Goal: Use online tool/utility: Utilize a website feature to perform a specific function

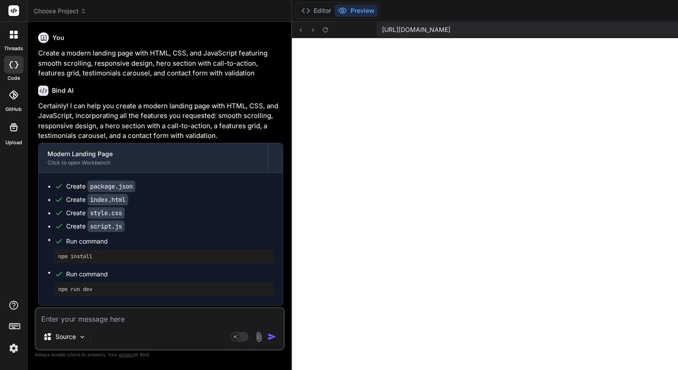
scroll to position [375, 0]
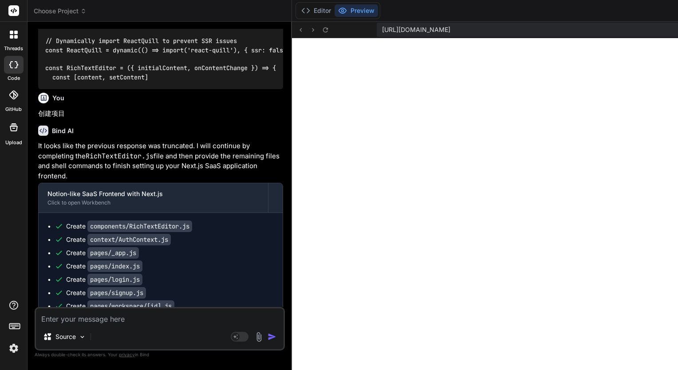
click at [209, 81] on span "< bindAction type = "file" filePath = "components/RichTextEditor.js" > import R…" at bounding box center [292, 41] width 494 height 80
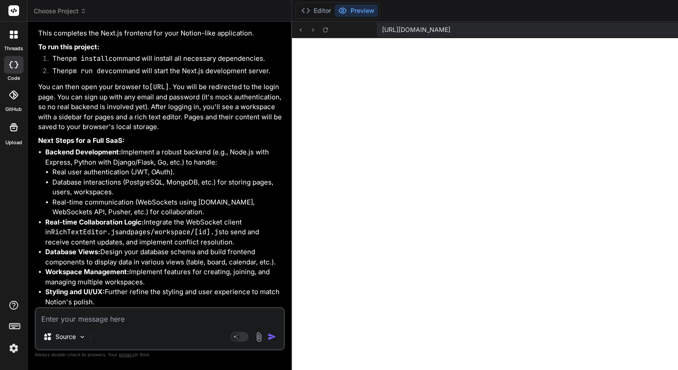
scroll to position [2775, 0]
click at [302, 28] on icon at bounding box center [301, 30] width 2 height 4
click at [326, 14] on font "Editor" at bounding box center [322, 10] width 17 height 9
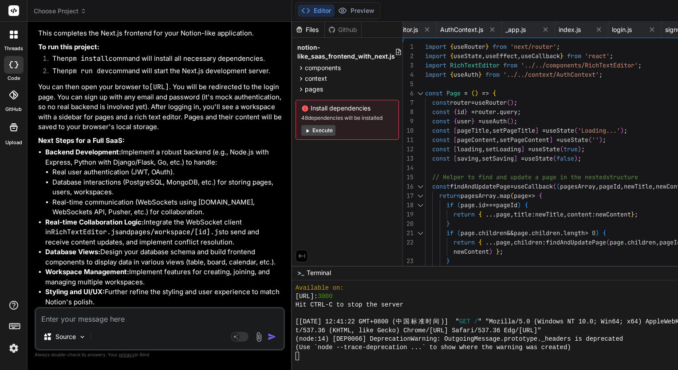
click at [332, 134] on button "Execute" at bounding box center [318, 130] width 34 height 11
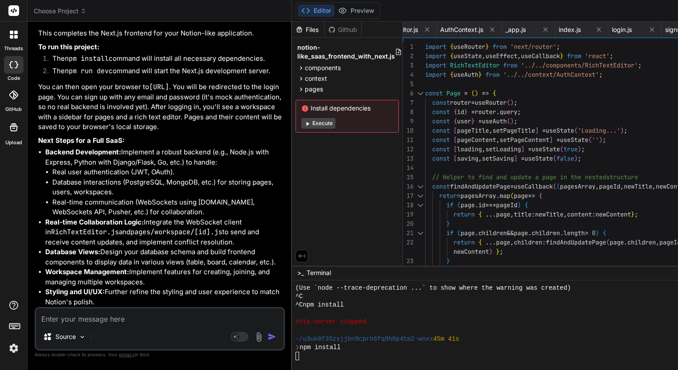
scroll to position [494, 0]
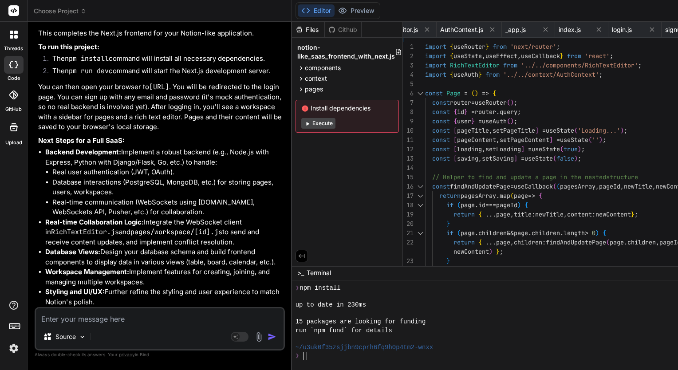
type textarea "x"
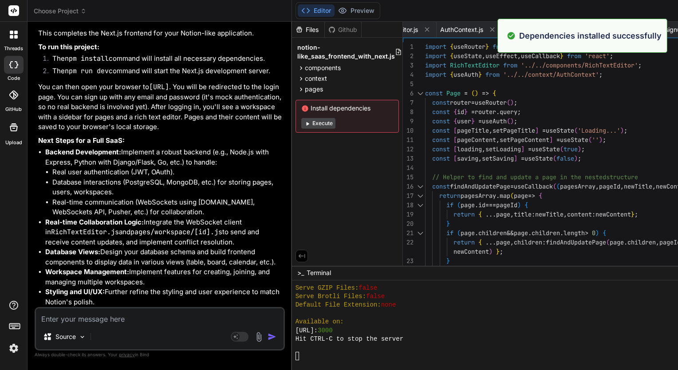
scroll to position [724, 0]
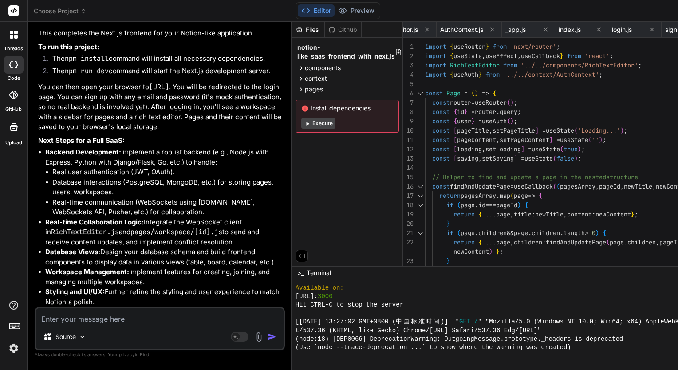
type textarea "</div> ); }; export default Page;"
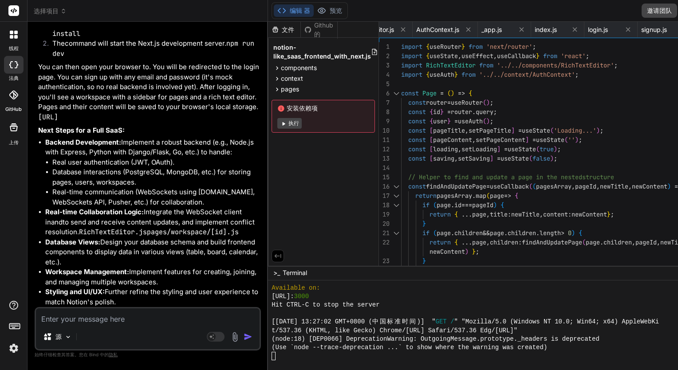
scroll to position [2813, 0]
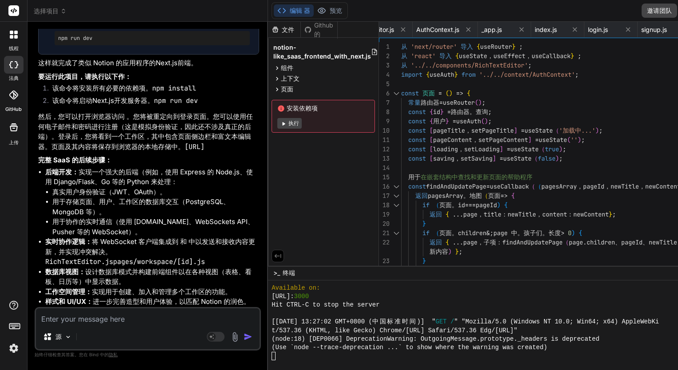
click at [294, 123] on font "执行" at bounding box center [294, 123] width 11 height 7
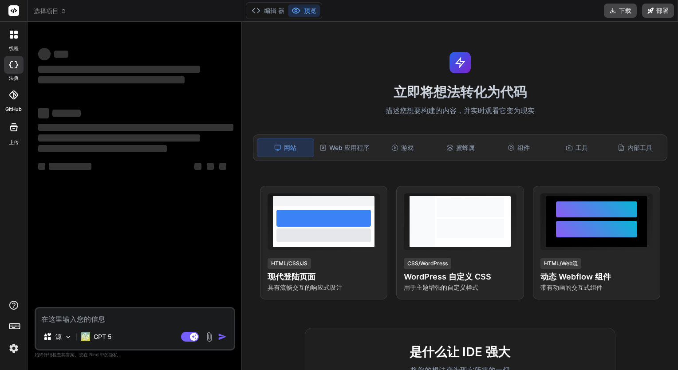
click at [13, 32] on icon at bounding box center [14, 35] width 8 height 8
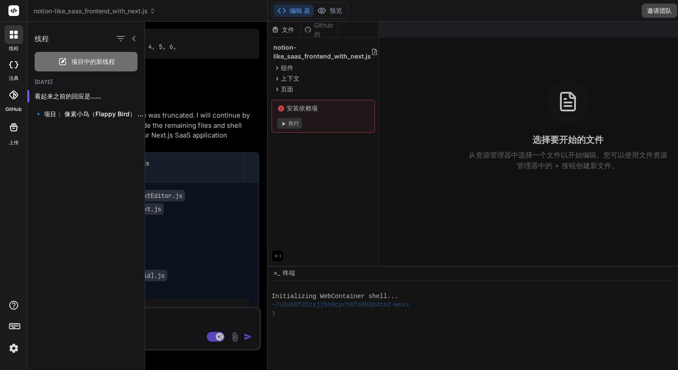
scroll to position [2342, 0]
type textarea "x"
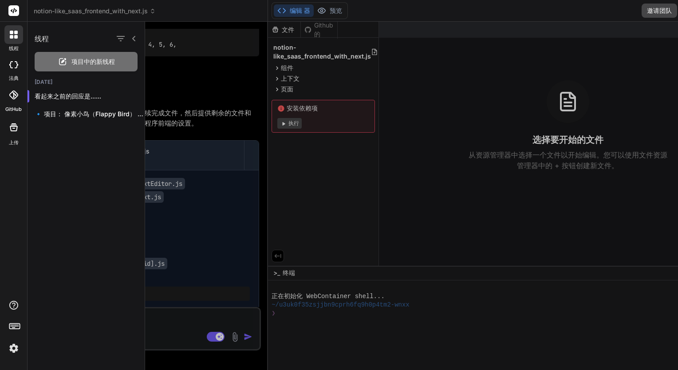
click at [211, 90] on div at bounding box center [411, 196] width 533 height 348
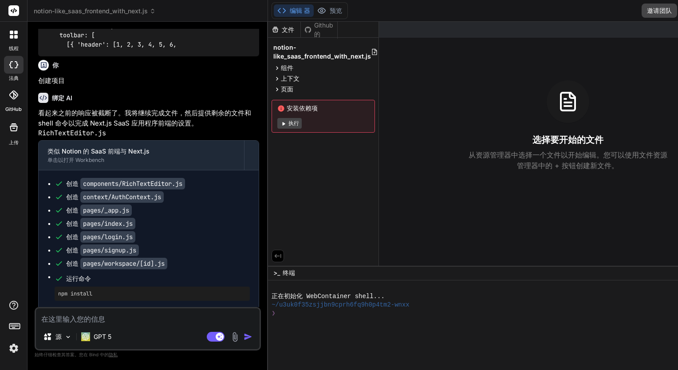
click at [295, 123] on font "执行" at bounding box center [294, 123] width 11 height 7
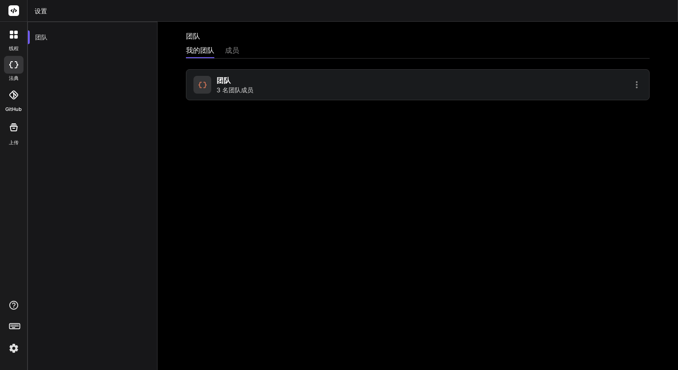
click at [232, 55] on div "成员" at bounding box center [232, 51] width 14 height 12
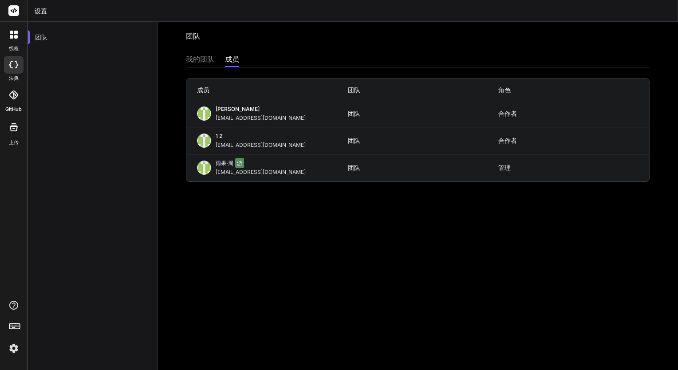
click at [210, 59] on div "我的团队" at bounding box center [200, 60] width 28 height 12
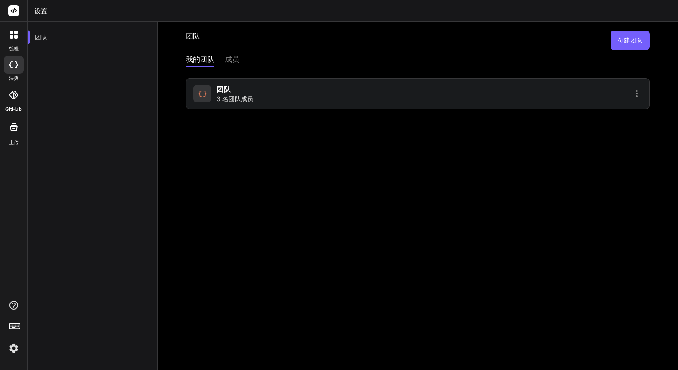
click at [234, 57] on div "成员" at bounding box center [232, 60] width 14 height 12
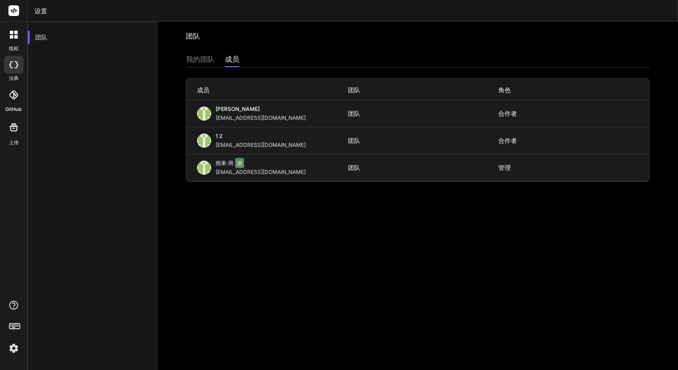
click at [207, 58] on div "我的团队" at bounding box center [200, 60] width 28 height 12
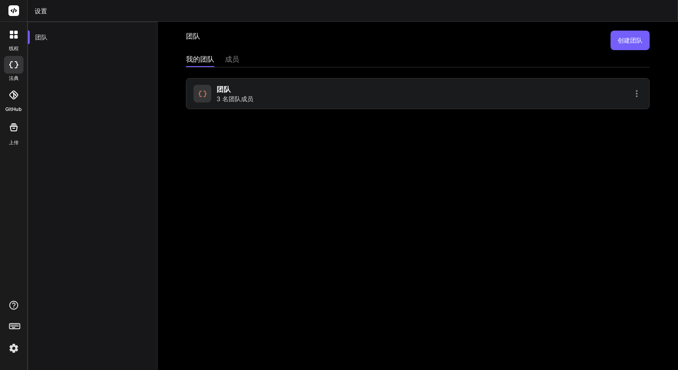
click at [59, 83] on div "团队" at bounding box center [93, 207] width 130 height 370
click at [15, 59] on div at bounding box center [14, 65] width 20 height 18
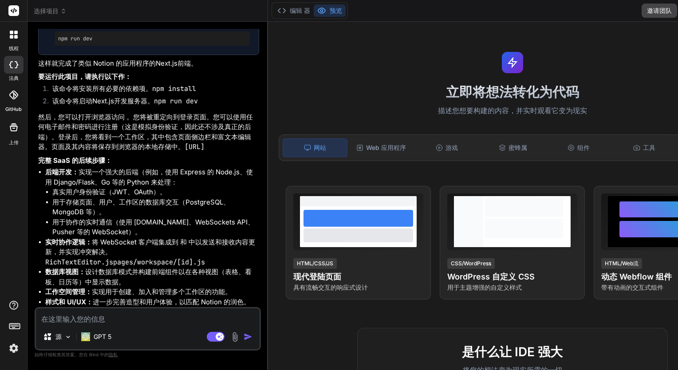
scroll to position [2766, 0]
click at [301, 8] on font "编辑 器" at bounding box center [300, 10] width 20 height 9
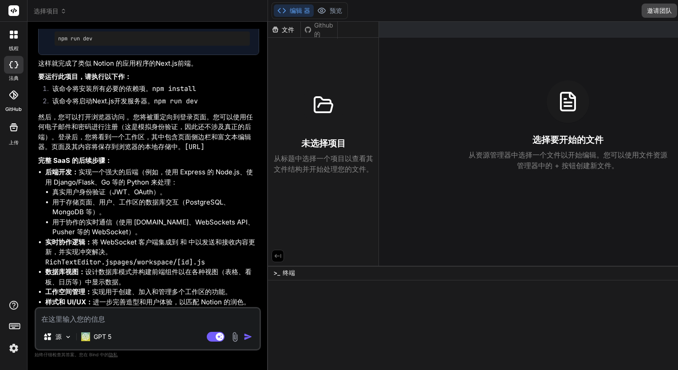
click at [322, 31] on font "Github的" at bounding box center [324, 30] width 20 height 18
click at [294, 30] on font "文件" at bounding box center [288, 29] width 12 height 9
click at [330, 10] on button "预览" at bounding box center [330, 10] width 32 height 12
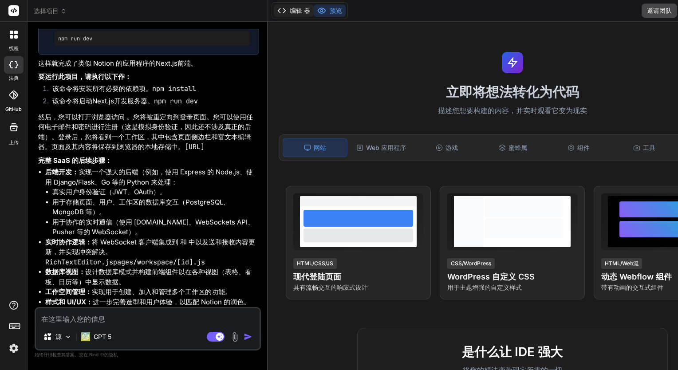
click at [307, 12] on font "编辑 器" at bounding box center [300, 10] width 20 height 9
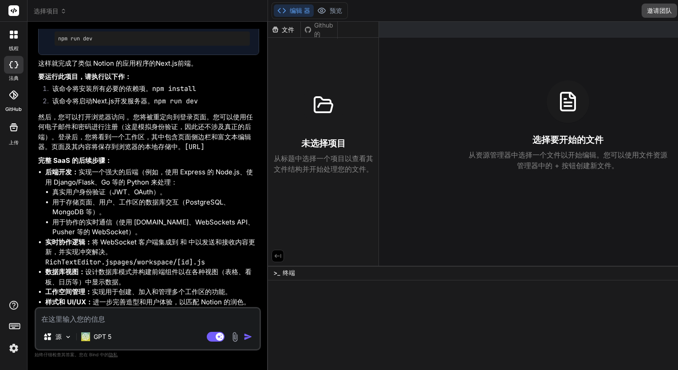
click at [197, 210] on li "用于存储页面、用户、工作区的数据库交互（PostgreSQL、MongoDB 等）。" at bounding box center [155, 208] width 207 height 20
click at [292, 29] on font "文件" at bounding box center [288, 29] width 12 height 9
click at [12, 38] on icon at bounding box center [12, 37] width 4 height 4
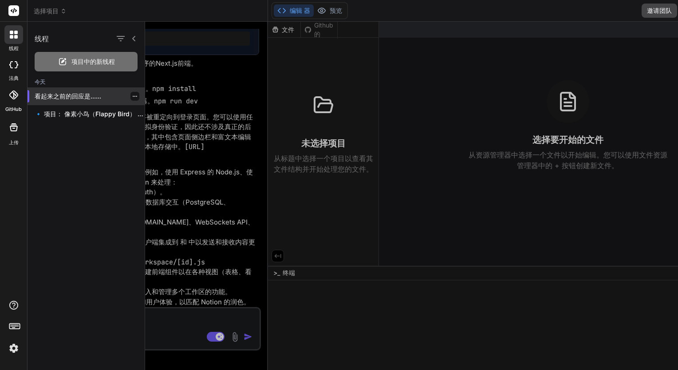
click at [68, 95] on p "看起来之前的回应是......" at bounding box center [90, 96] width 110 height 9
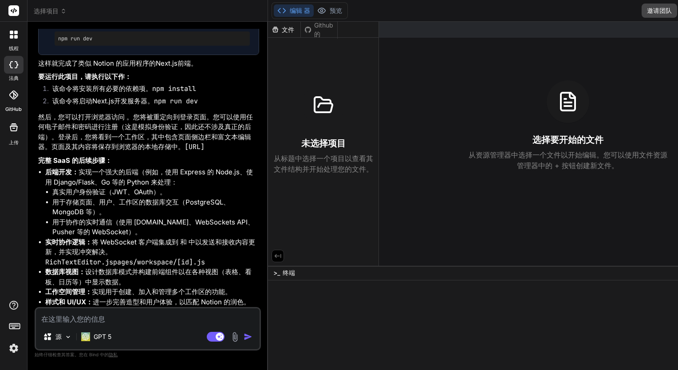
click at [2, 27] on div "线程" at bounding box center [13, 37] width 27 height 31
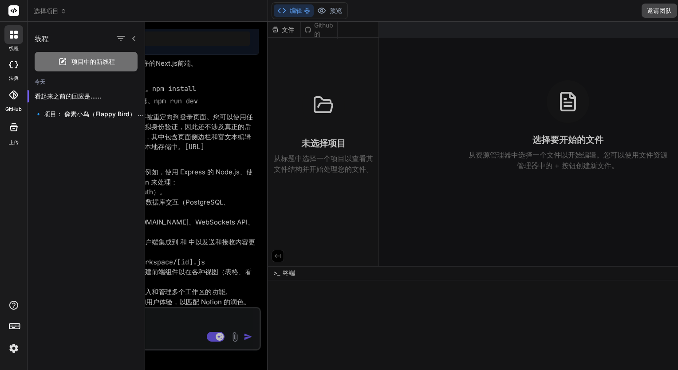
click at [16, 99] on div at bounding box center [14, 95] width 20 height 20
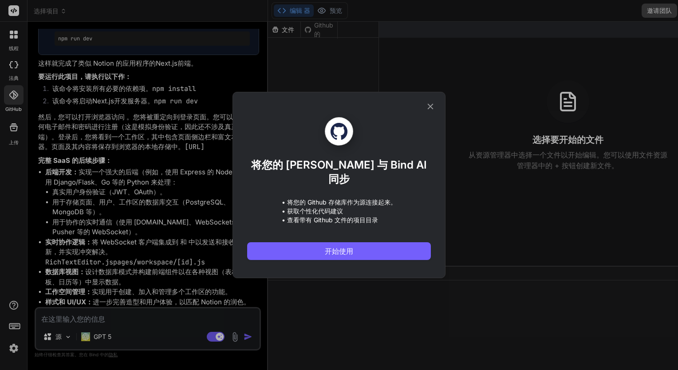
click at [13, 126] on div "将您的 [PERSON_NAME] 与 Bind AI 同步 • 将您的 Github 存储库作为源连接起来。 • 获取个性化代码建议 • 查看带有 Gith…" at bounding box center [339, 185] width 678 height 370
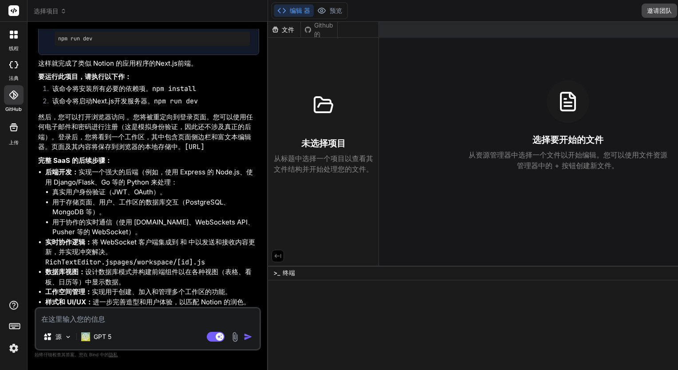
click at [13, 126] on icon at bounding box center [14, 127] width 8 height 8
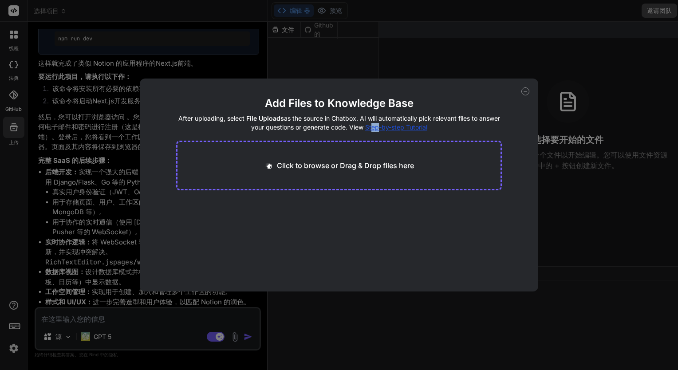
click at [13, 126] on div "Add Files to Knowledge Base After uploading, select File Uploads as the source …" at bounding box center [339, 185] width 678 height 370
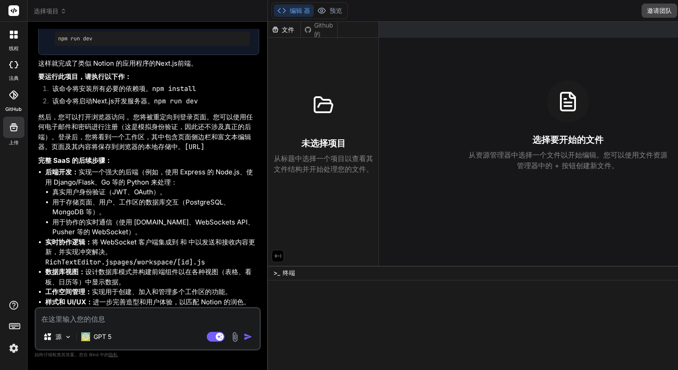
click at [16, 344] on img at bounding box center [13, 348] width 15 height 15
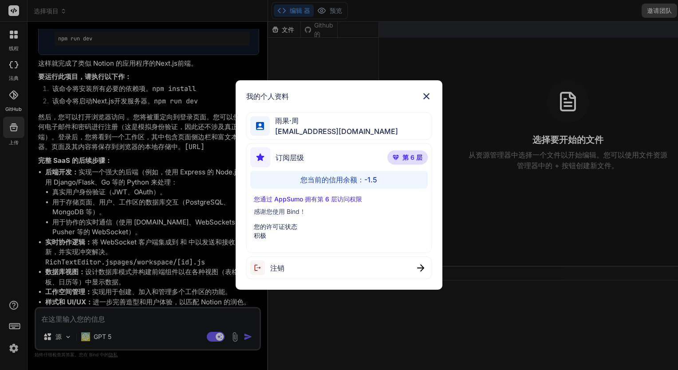
click at [370, 182] on div "您当前的信用余额：-1.5" at bounding box center [339, 180] width 178 height 18
click at [408, 154] on span "第 6 层" at bounding box center [413, 157] width 20 height 9
click at [335, 202] on p "您通过 AppSumo 拥有第 6 层访问权限" at bounding box center [339, 199] width 171 height 9
click at [292, 210] on p "感谢您使用 Bind！" at bounding box center [339, 211] width 171 height 9
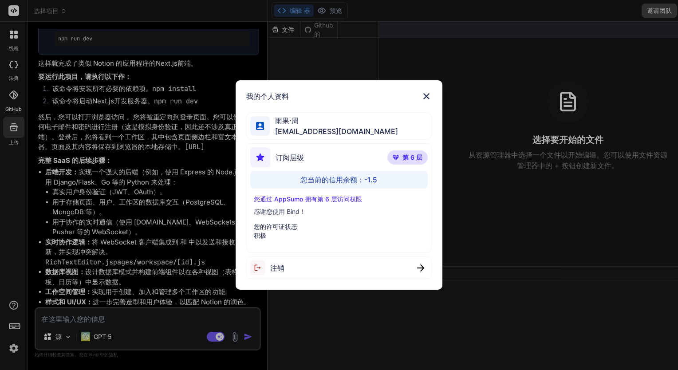
click at [288, 214] on p "感谢您使用 Bind！" at bounding box center [339, 211] width 171 height 9
click at [428, 99] on img at bounding box center [426, 96] width 11 height 11
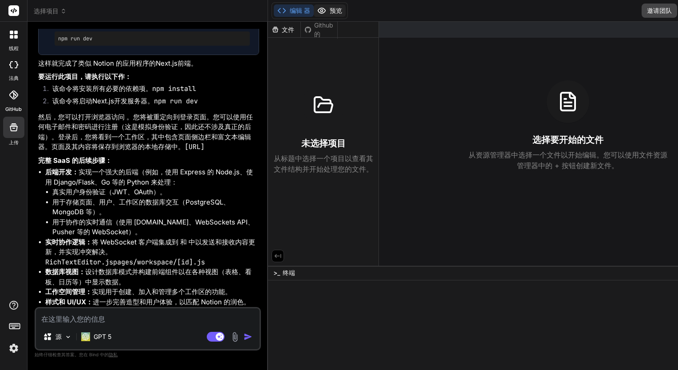
click at [330, 9] on button "预览" at bounding box center [330, 10] width 32 height 12
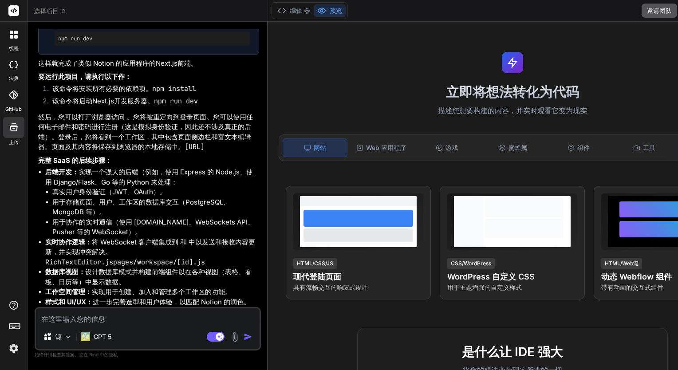
click at [655, 7] on button "邀请团队" at bounding box center [660, 11] width 36 height 14
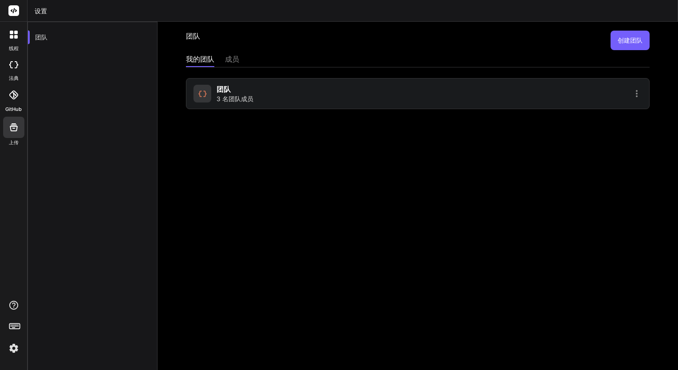
click at [297, 99] on div "团队 3 名团队成员" at bounding box center [305, 94] width 222 height 20
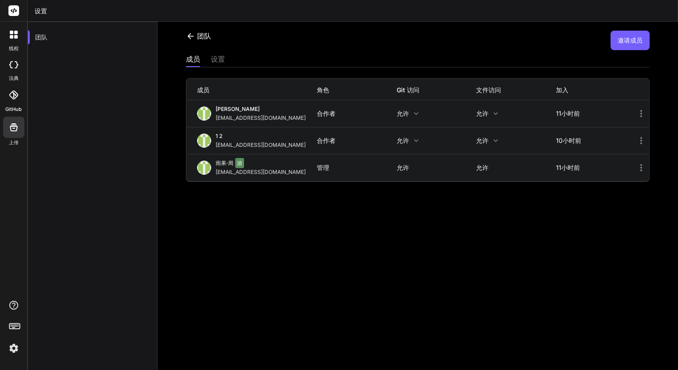
click at [16, 36] on icon at bounding box center [16, 37] width 4 height 4
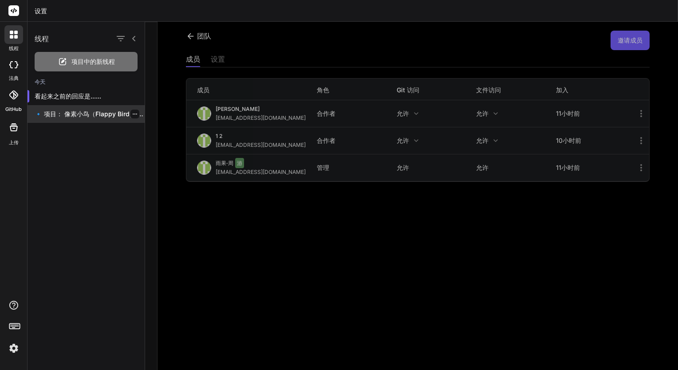
click at [83, 114] on p "🔹 项目： 像素小鸟（Flappy Bird） 🔧 技术栈：..." at bounding box center [90, 114] width 110 height 9
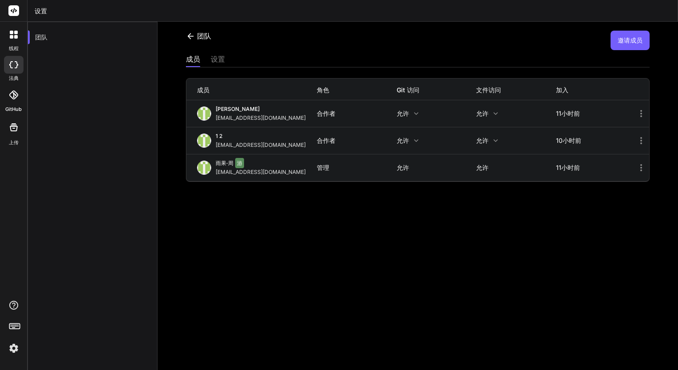
click at [13, 42] on div at bounding box center [13, 34] width 19 height 19
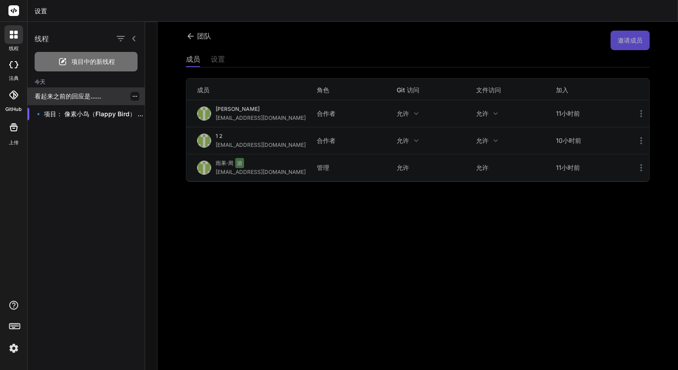
click at [61, 92] on p "看起来之前的回应是......" at bounding box center [90, 96] width 110 height 9
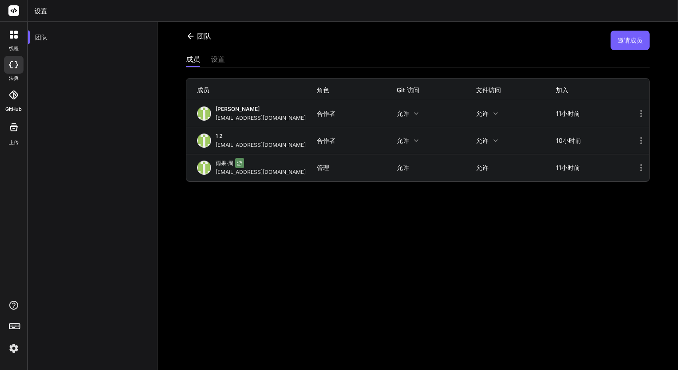
click at [11, 40] on div at bounding box center [13, 34] width 19 height 19
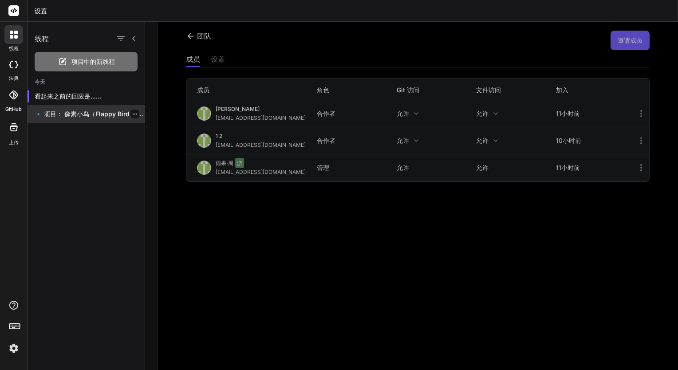
click at [61, 113] on p "🔹 项目： 像素小鸟（Flappy Bird） 🔧 技术栈：..." at bounding box center [90, 114] width 110 height 9
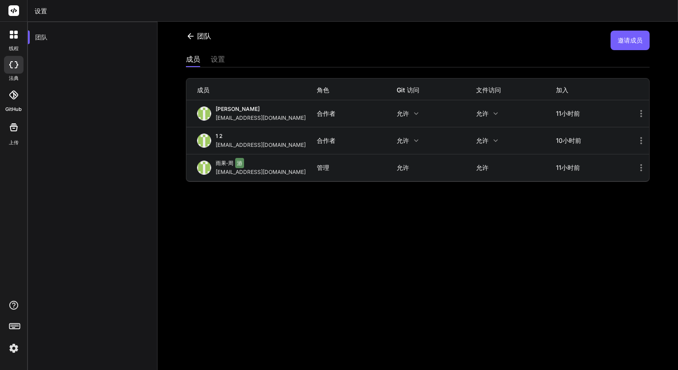
click at [15, 345] on img at bounding box center [13, 348] width 15 height 15
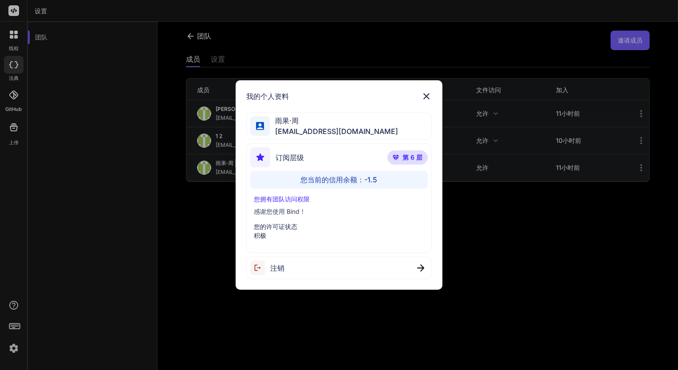
click at [408, 155] on span "第 6 层" at bounding box center [413, 157] width 20 height 9
click at [411, 156] on span "第 6 层" at bounding box center [413, 157] width 20 height 9
click at [348, 153] on div "订阅层级 第 6 层" at bounding box center [339, 159] width 178 height 24
click at [260, 155] on img at bounding box center [260, 157] width 20 height 20
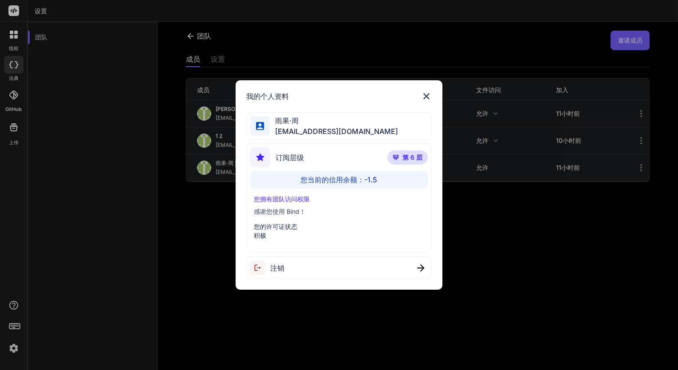
click at [429, 99] on img at bounding box center [426, 96] width 11 height 11
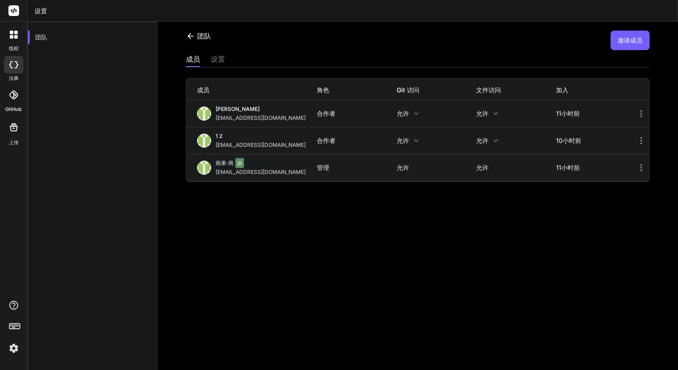
click at [6, 36] on div at bounding box center [13, 34] width 19 height 19
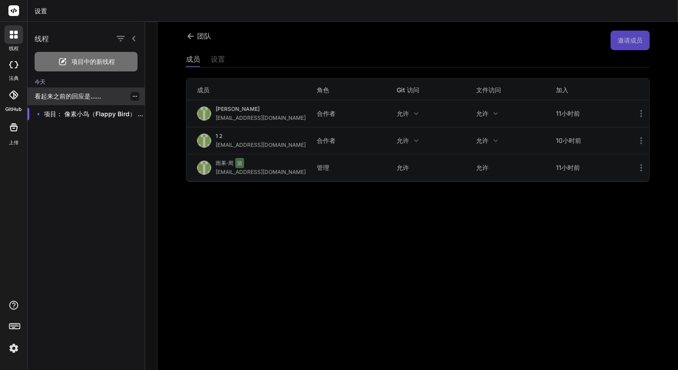
click at [67, 98] on p "看起来之前的回应是......" at bounding box center [90, 96] width 110 height 9
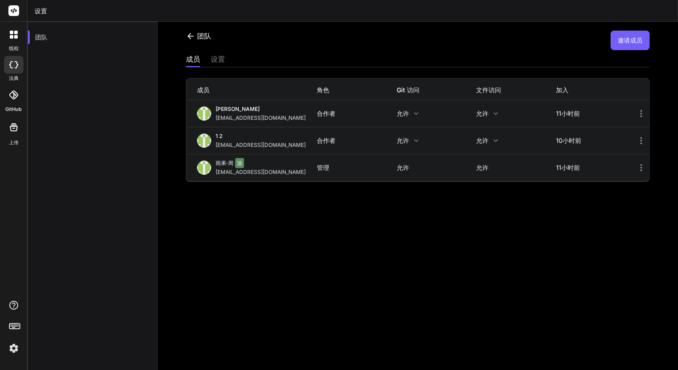
click at [11, 44] on div "线程" at bounding box center [13, 37] width 27 height 31
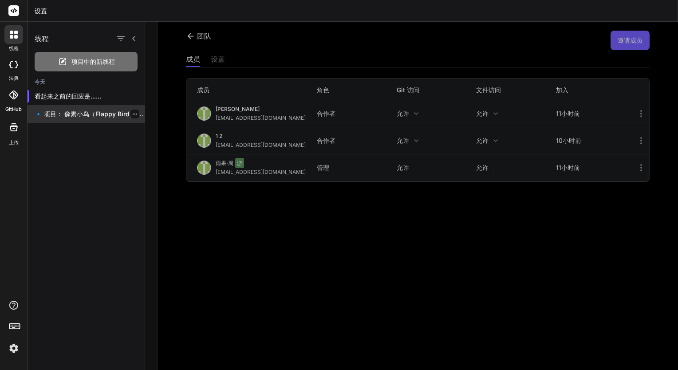
click at [44, 106] on div "🔹 项目： 像素小鸟（Flappy Bird） 🔧 技术栈：..." at bounding box center [86, 114] width 117 height 18
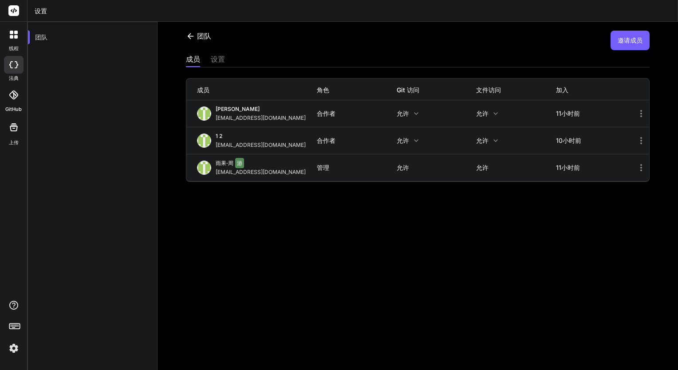
click at [37, 17] on header "设置" at bounding box center [353, 11] width 651 height 22
click at [24, 12] on div at bounding box center [13, 11] width 27 height 22
click at [16, 10] on rect at bounding box center [13, 10] width 11 height 11
click at [11, 12] on rect at bounding box center [13, 10] width 11 height 11
click at [18, 27] on div at bounding box center [13, 34] width 19 height 19
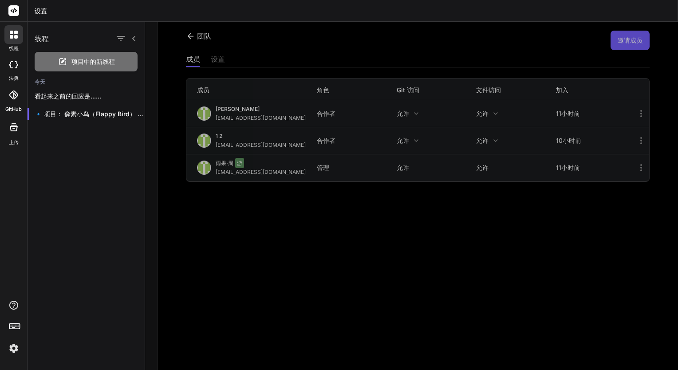
click at [15, 91] on icon at bounding box center [13, 95] width 9 height 9
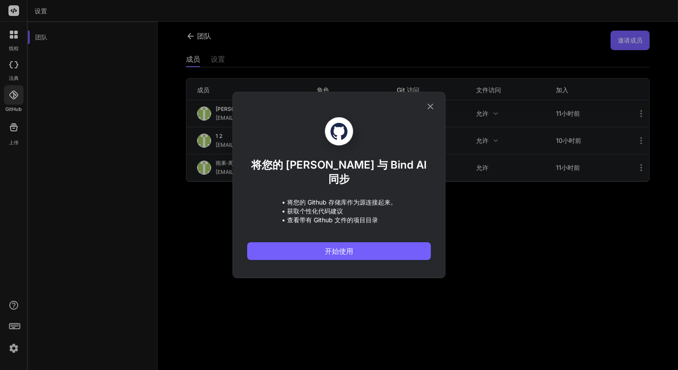
click at [15, 77] on div "将您的 [PERSON_NAME] 与 Bind AI 同步 • 将您的 Github 存储库作为源连接起来。 • 获取个性化代码建议 • 查看带有 Gith…" at bounding box center [339, 185] width 678 height 370
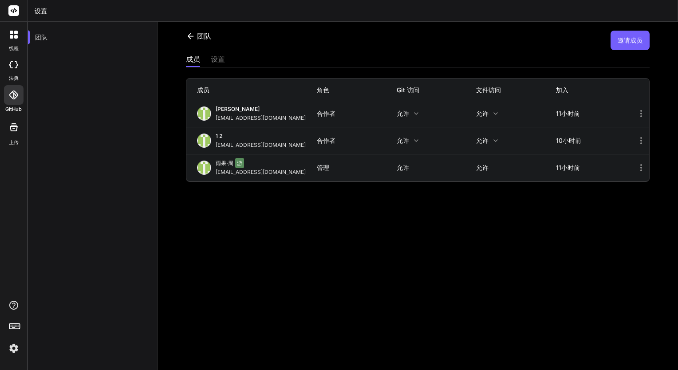
click at [16, 72] on div at bounding box center [14, 65] width 20 height 18
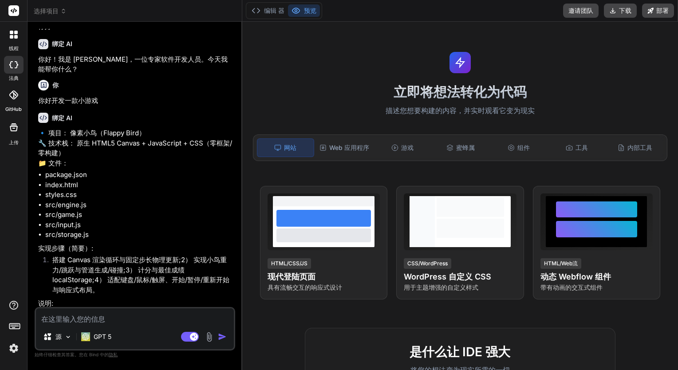
scroll to position [65, 0]
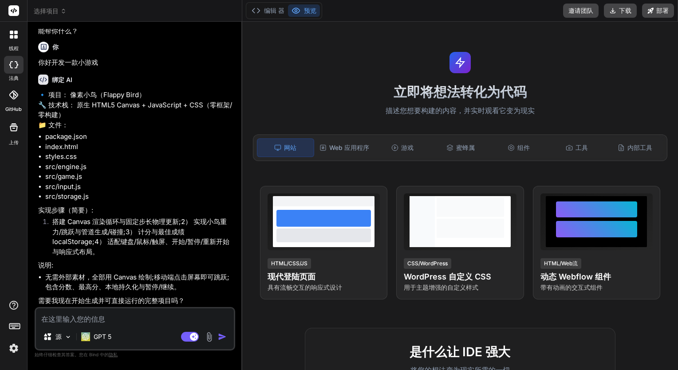
click at [197, 315] on textarea at bounding box center [135, 317] width 198 height 16
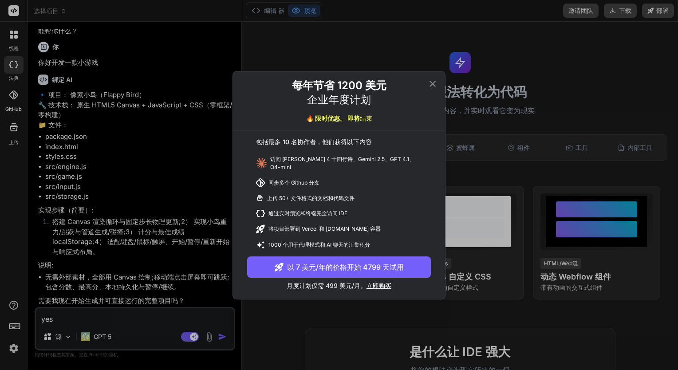
type textarea "yes"
click at [434, 87] on icon at bounding box center [433, 84] width 11 height 11
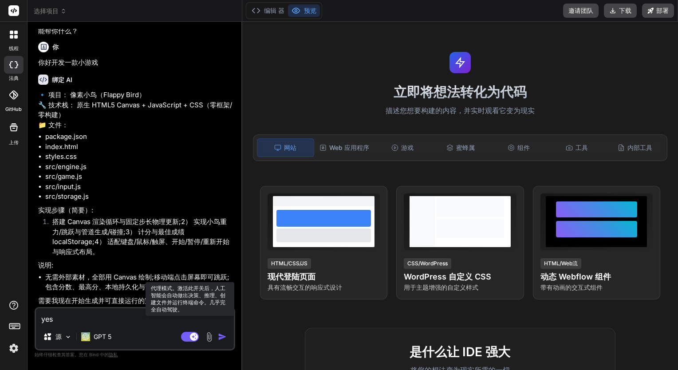
click at [190, 336] on rect at bounding box center [190, 337] width 18 height 10
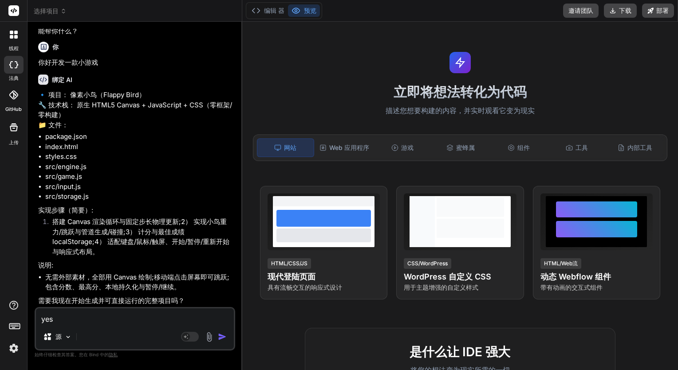
click at [223, 338] on img "button" at bounding box center [222, 337] width 9 height 9
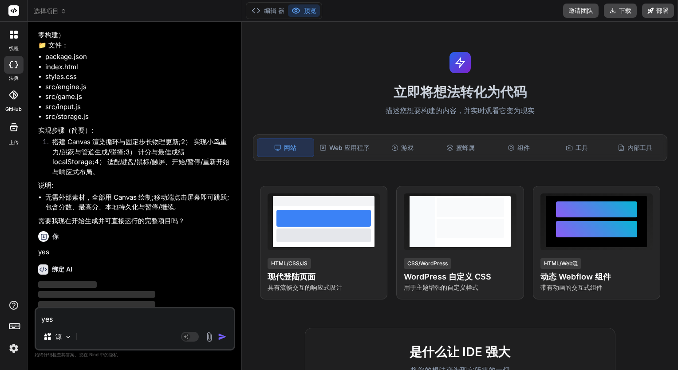
scroll to position [157, 0]
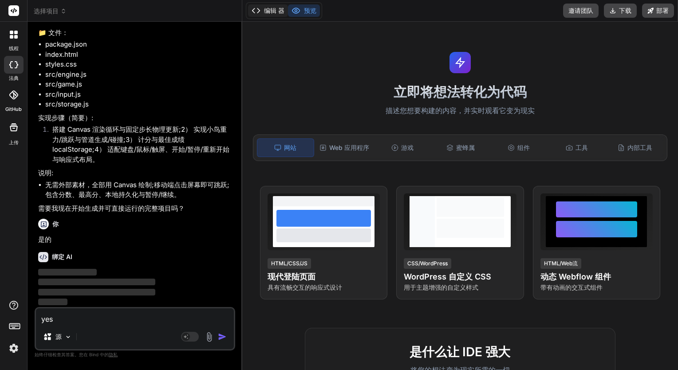
click at [260, 14] on icon at bounding box center [256, 10] width 9 height 9
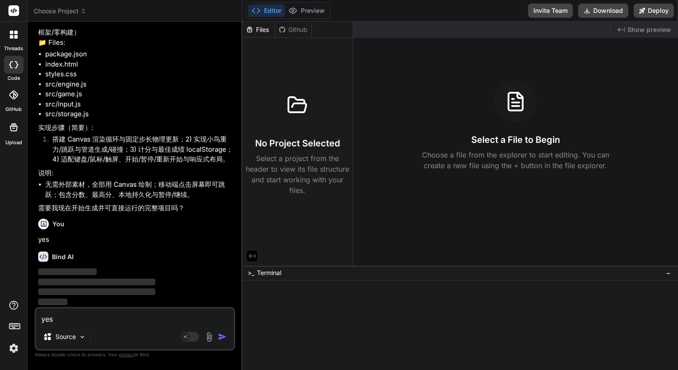
scroll to position [167, 0]
